Goal: Task Accomplishment & Management: Use online tool/utility

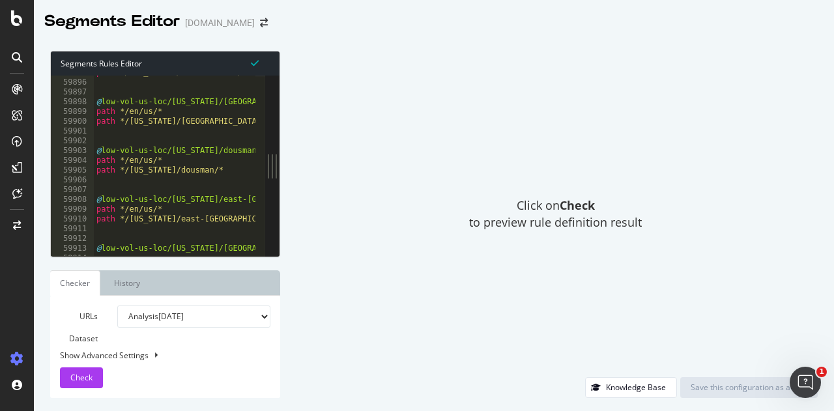
scroll to position [21168, 0]
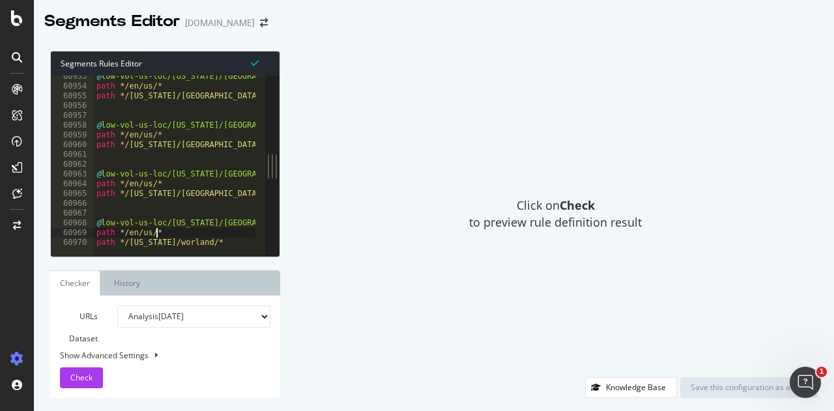
click at [224, 236] on div "@ low-vol-us-loc/[US_STATE]/[GEOGRAPHIC_DATA]/ path */en/us/* path */[US_STATE]…" at bounding box center [318, 167] width 448 height 191
click at [221, 240] on div "@ low-vol-us-loc/[US_STATE]/[GEOGRAPHIC_DATA]/ path */en/us/* path */[US_STATE]…" at bounding box center [318, 167] width 448 height 191
type textarea "path */[US_STATE]/worland/*"
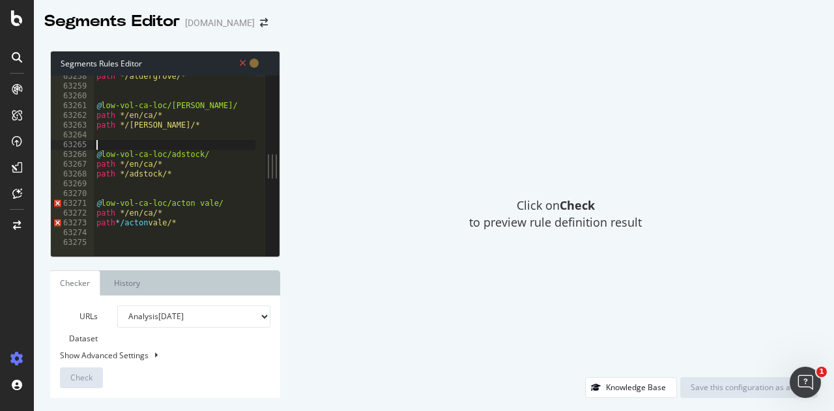
click at [189, 141] on div "path */aldergrove/* @ low-vol-ca-loc/agassiz/ path */en/ca/* path */agassiz/* @…" at bounding box center [318, 167] width 448 height 191
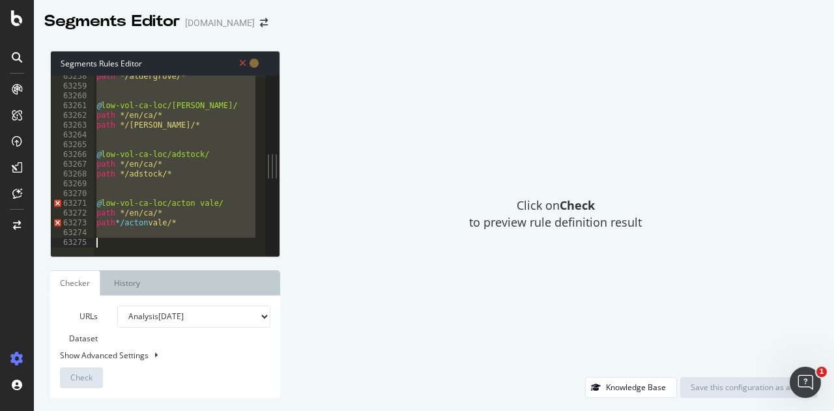
click at [184, 143] on div "path */aldergrove/* @ low-vol-ca-loc/agassiz/ path */en/ca/* path */agassiz/* @…" at bounding box center [175, 166] width 162 height 180
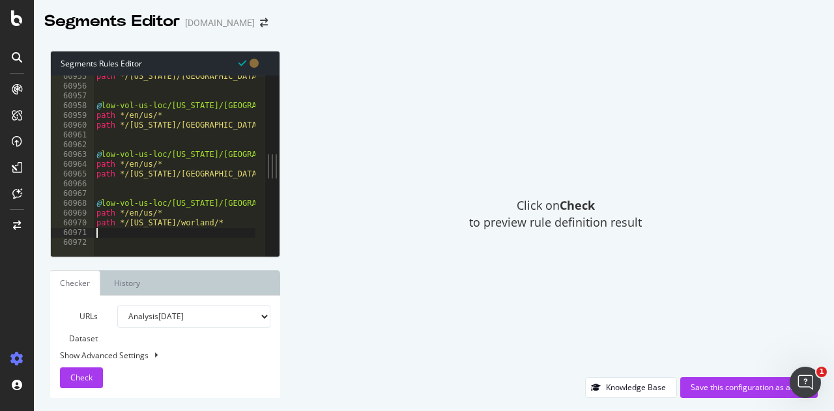
click at [195, 235] on div "path */[US_STATE]/[GEOGRAPHIC_DATA]/* @ low-vol-us-loc/[US_STATE]/[GEOGRAPHIC_D…" at bounding box center [318, 167] width 448 height 191
click at [173, 236] on div "path */[US_STATE]/[GEOGRAPHIC_DATA]/* @ low-vol-us-loc/[US_STATE]/[GEOGRAPHIC_D…" at bounding box center [318, 167] width 448 height 191
click at [160, 242] on div "path */[US_STATE]/[GEOGRAPHIC_DATA]/* @ low-vol-us-loc/[US_STATE]/[GEOGRAPHIC_D…" at bounding box center [318, 167] width 448 height 191
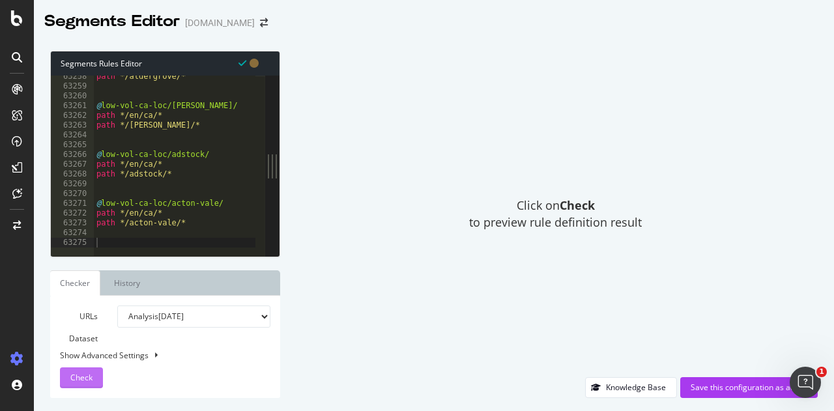
click at [95, 373] on button "Check" at bounding box center [81, 377] width 43 height 21
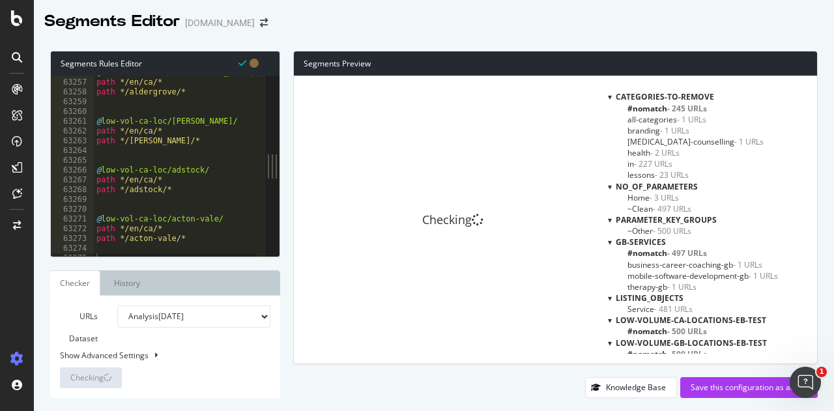
click at [279, 184] on div at bounding box center [272, 166] width 14 height 180
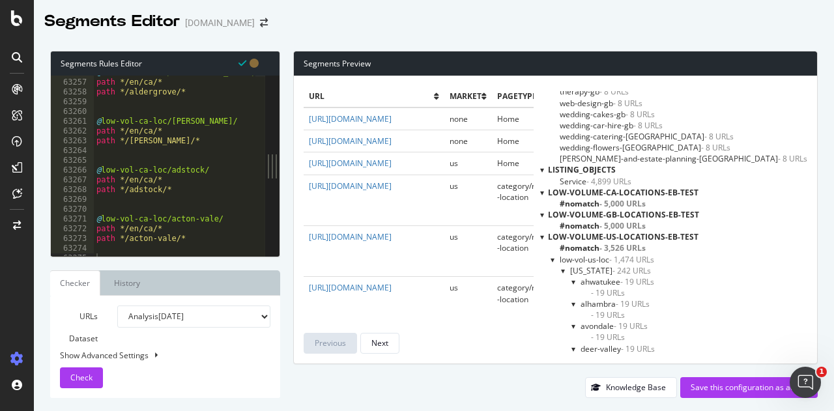
scroll to position [65, 0]
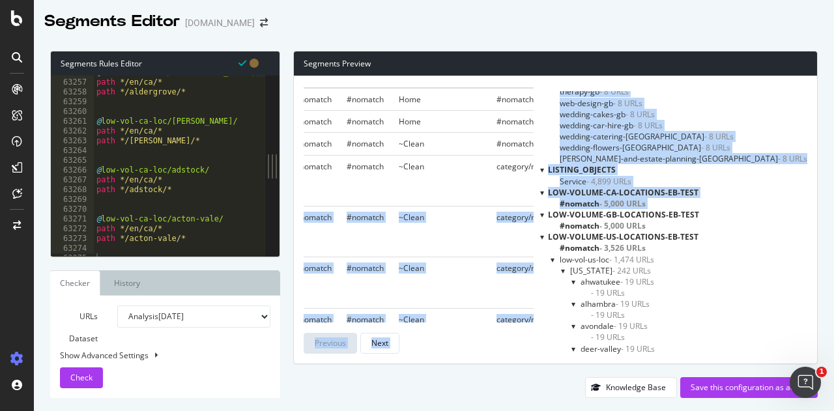
drag, startPoint x: 516, startPoint y: 212, endPoint x: 593, endPoint y: 214, distance: 76.9
click at [593, 214] on div "url market pagetype gb-services us-services No_of_Parameters page_qualification…" at bounding box center [555, 219] width 523 height 287
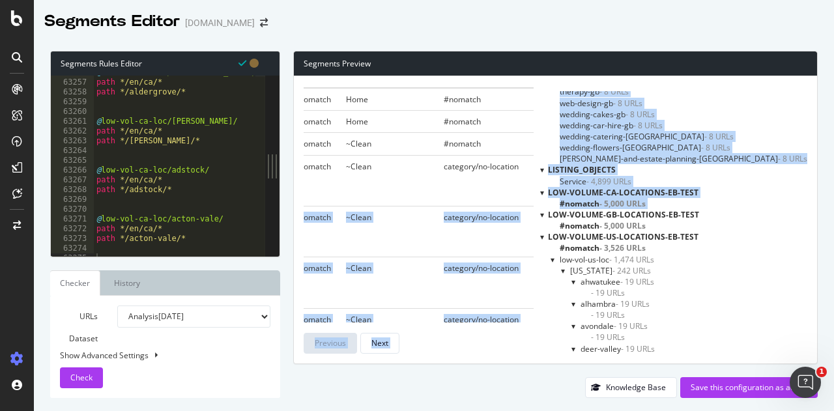
click at [471, 213] on span "category/no-location" at bounding box center [480, 217] width 75 height 11
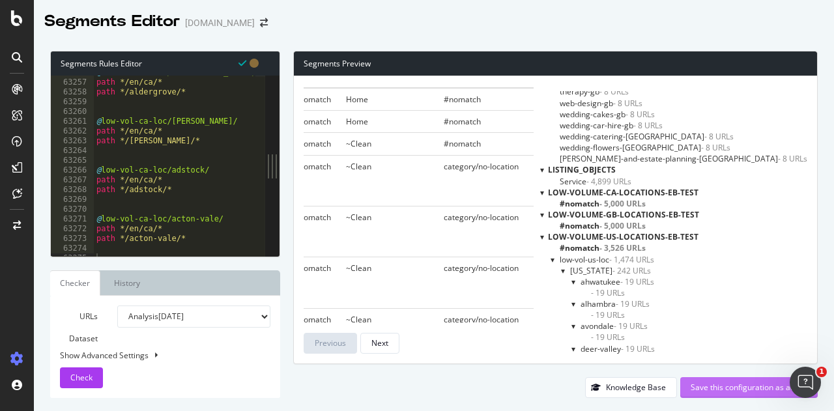
click at [723, 386] on div "Save this configuration as active" at bounding box center [748, 387] width 117 height 11
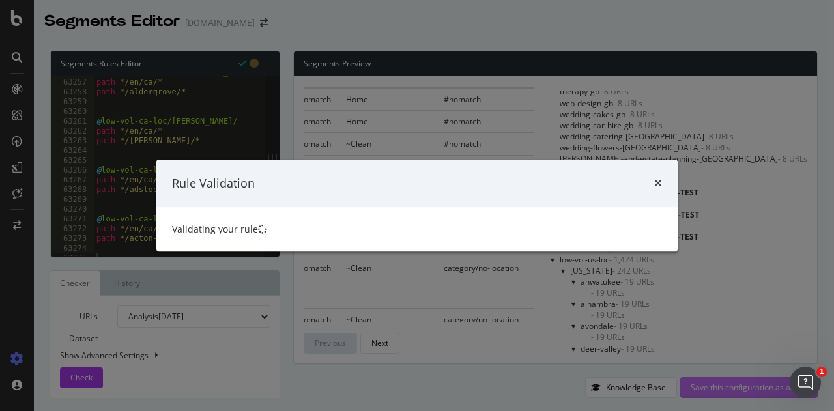
scroll to position [0, 311]
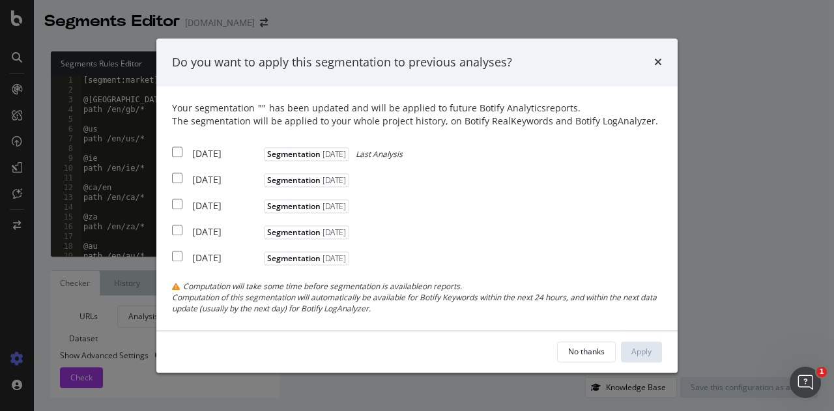
click at [203, 153] on div "[DATE]" at bounding box center [226, 154] width 68 height 13
checkbox input "true"
click at [642, 348] on div "Apply" at bounding box center [641, 351] width 20 height 11
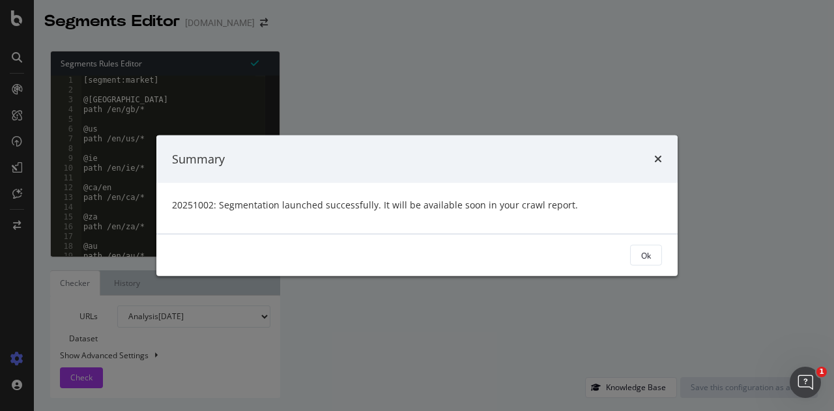
click at [654, 259] on button "Ok" at bounding box center [646, 255] width 32 height 21
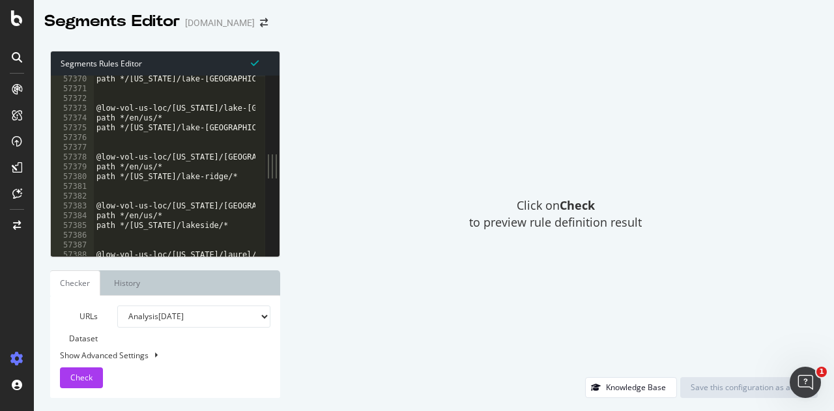
scroll to position [21168, 0]
